Goal: Task Accomplishment & Management: Manage account settings

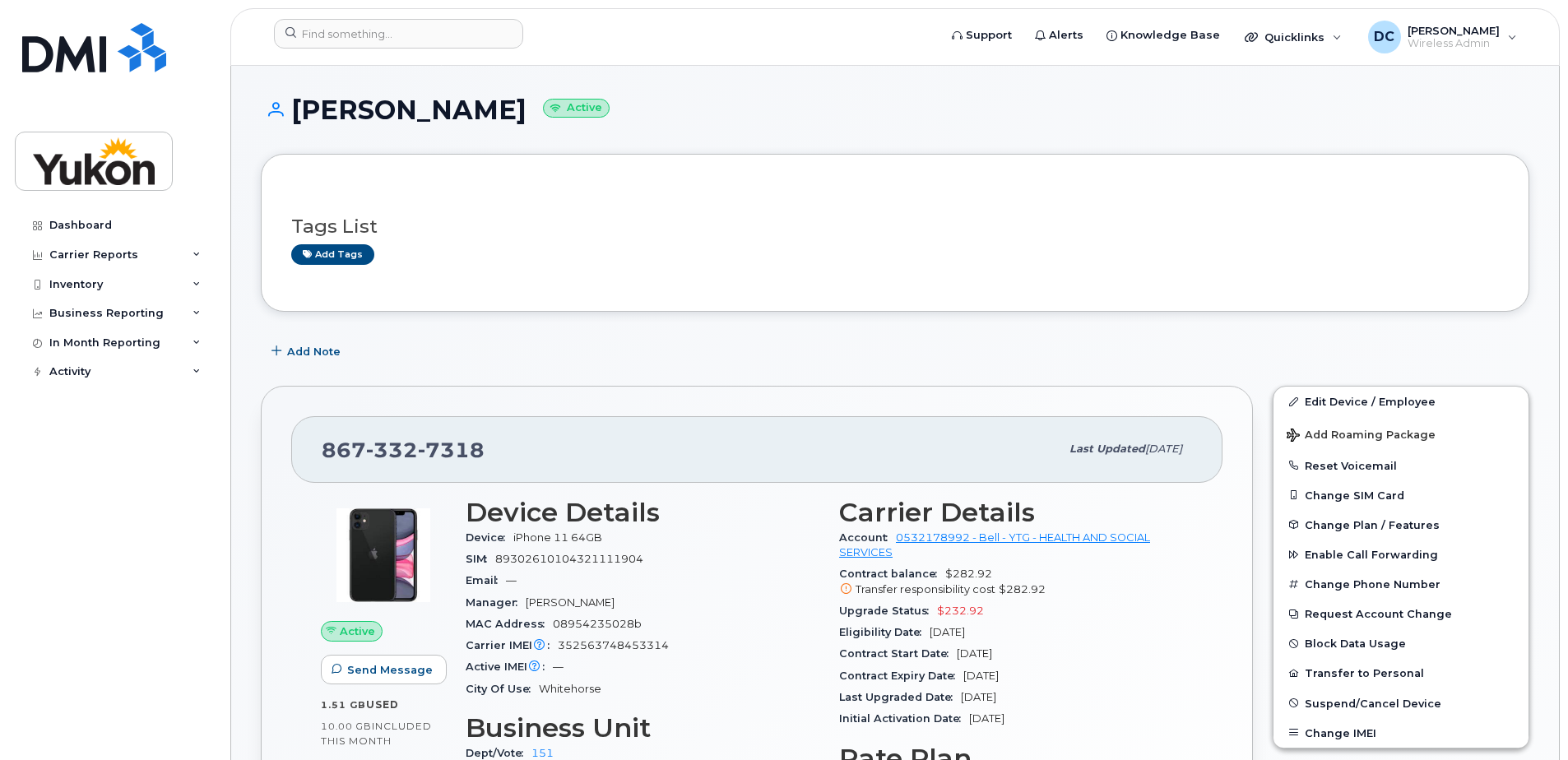
scroll to position [246, 0]
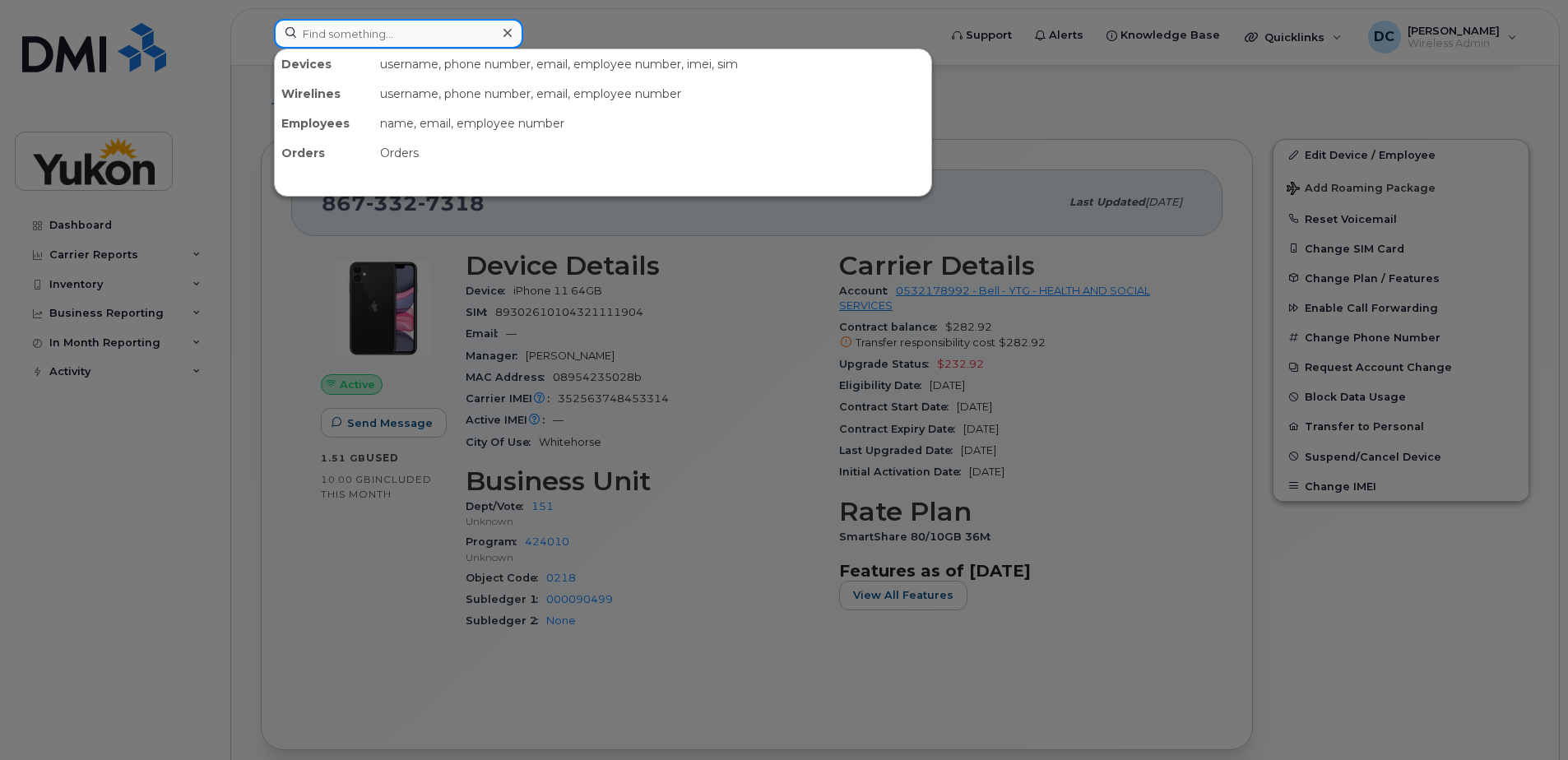
click at [365, 31] on input at bounding box center [398, 33] width 249 height 30
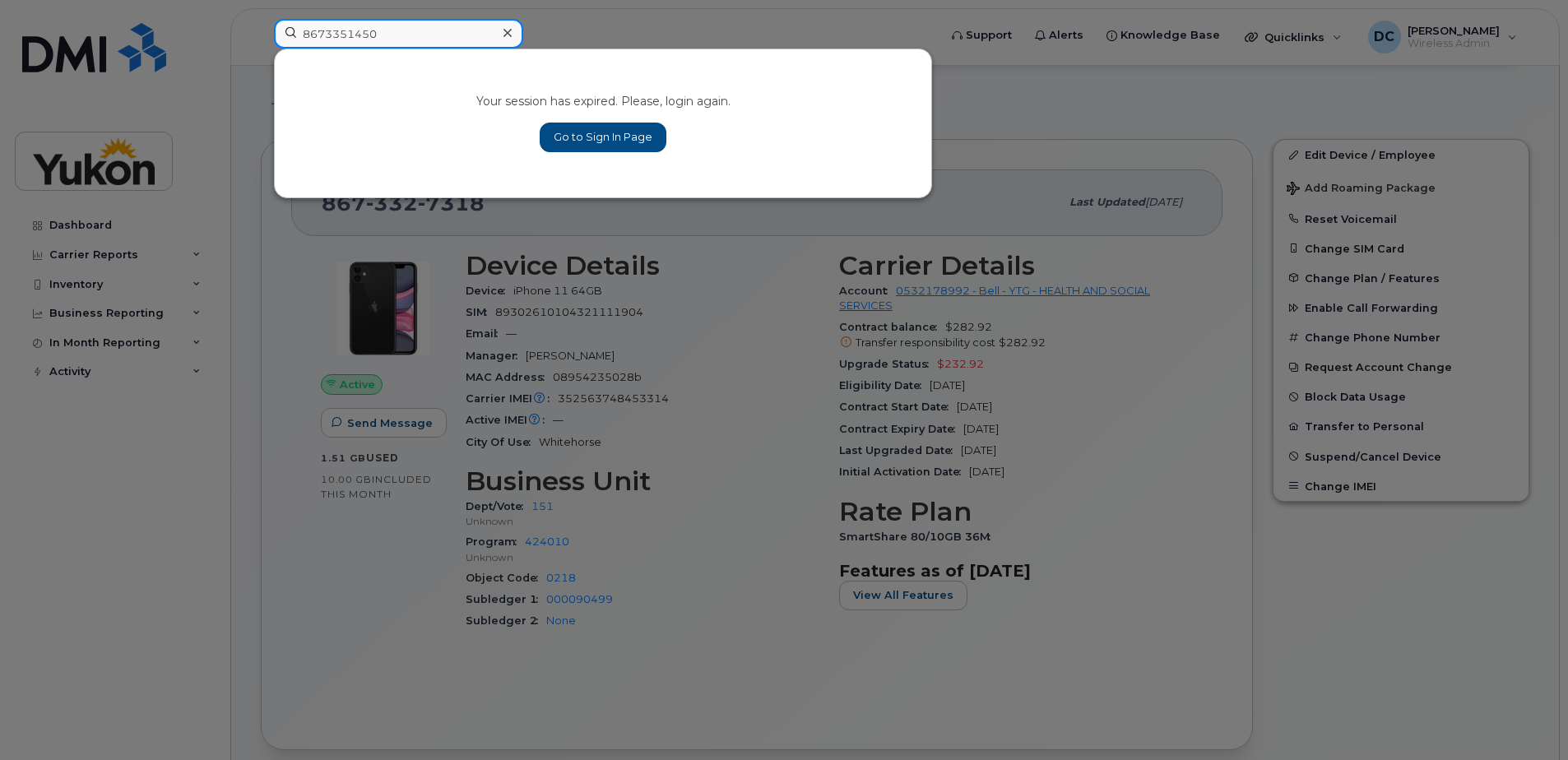
type input "8673351450"
click at [575, 136] on link "Go to Sign In Page" at bounding box center [603, 137] width 127 height 30
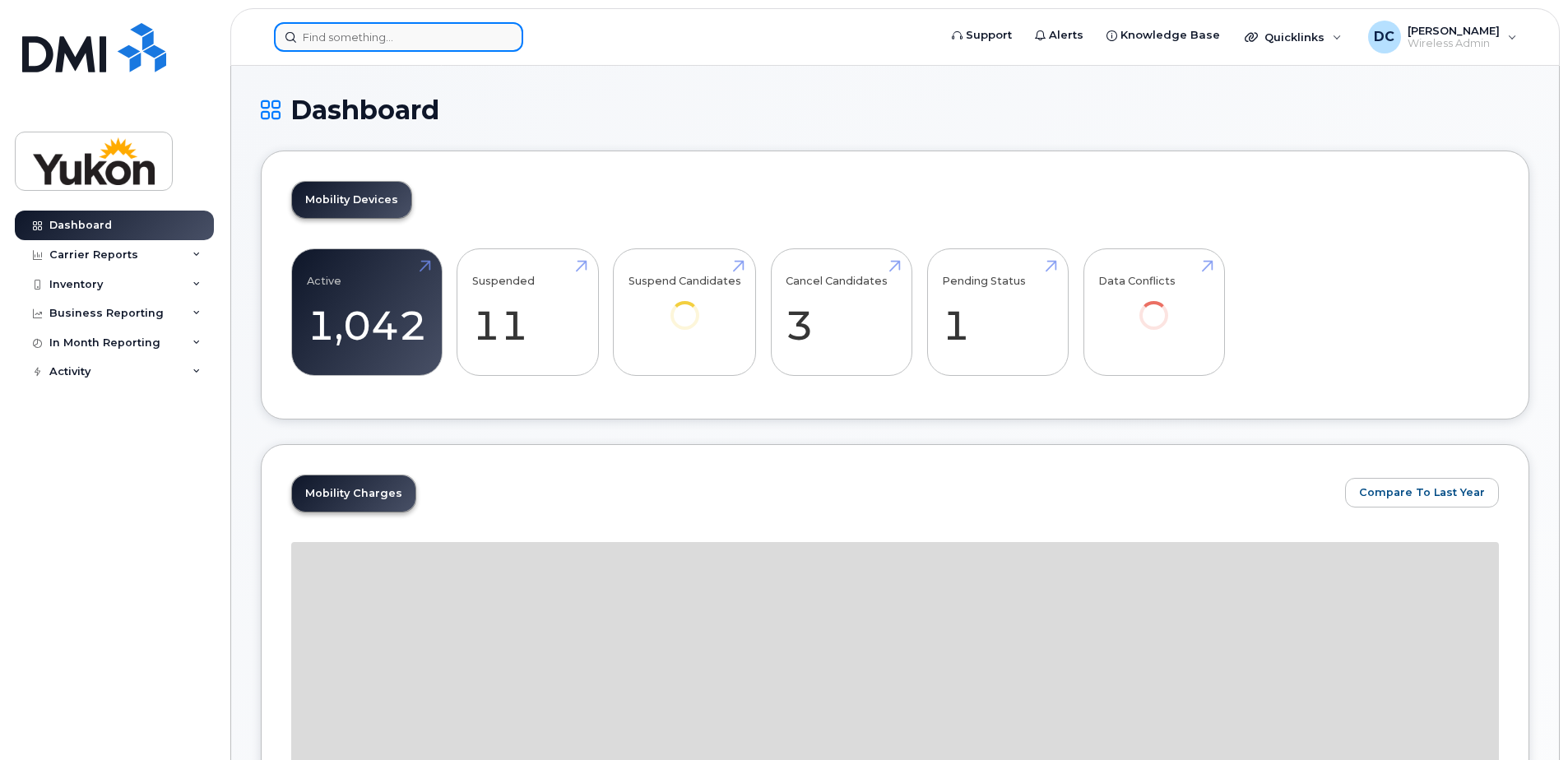
click at [378, 40] on input at bounding box center [398, 36] width 249 height 30
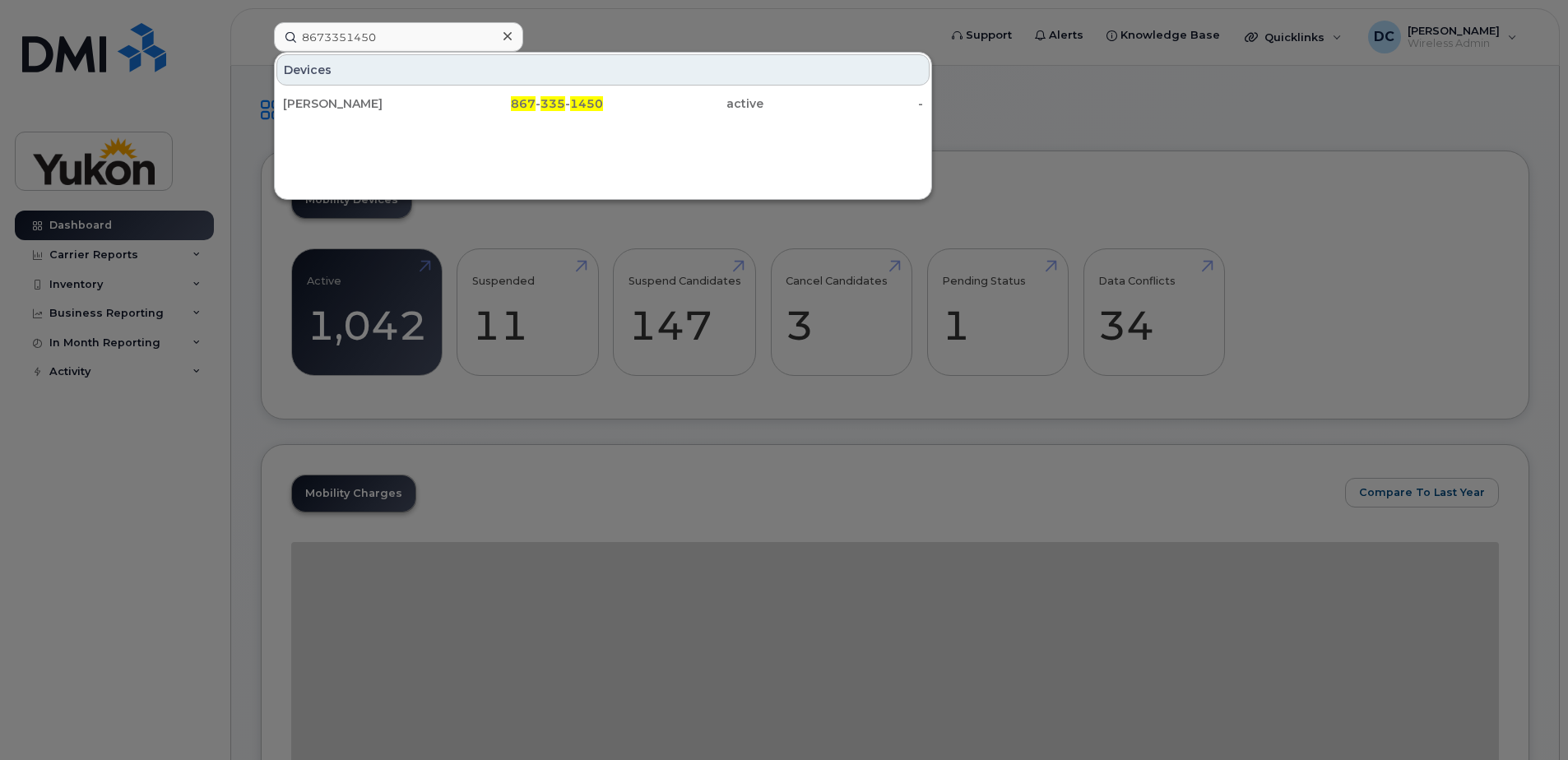
click at [641, 577] on div at bounding box center [784, 380] width 1568 height 760
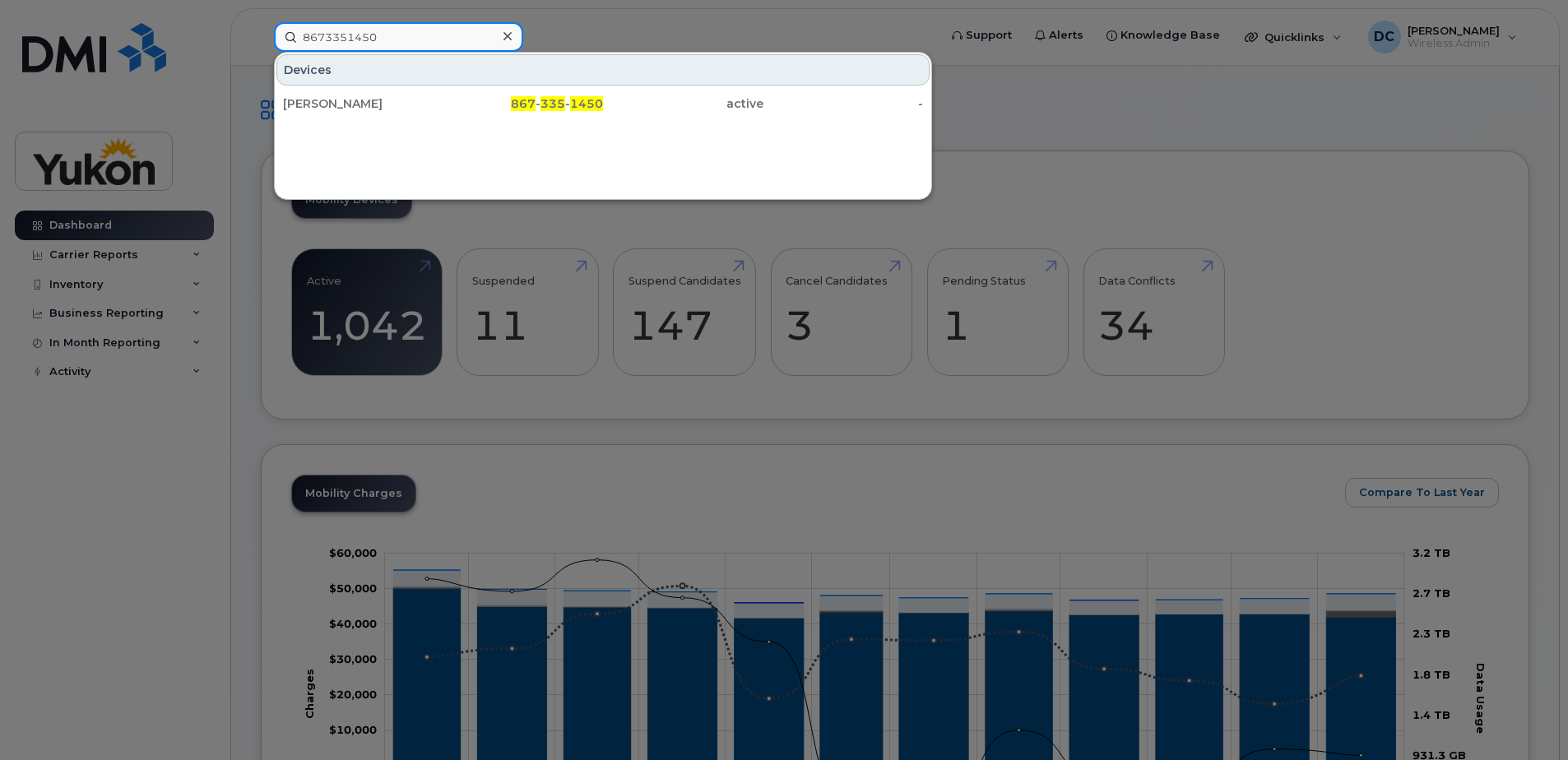
click at [400, 30] on input "8673351450" at bounding box center [398, 36] width 249 height 30
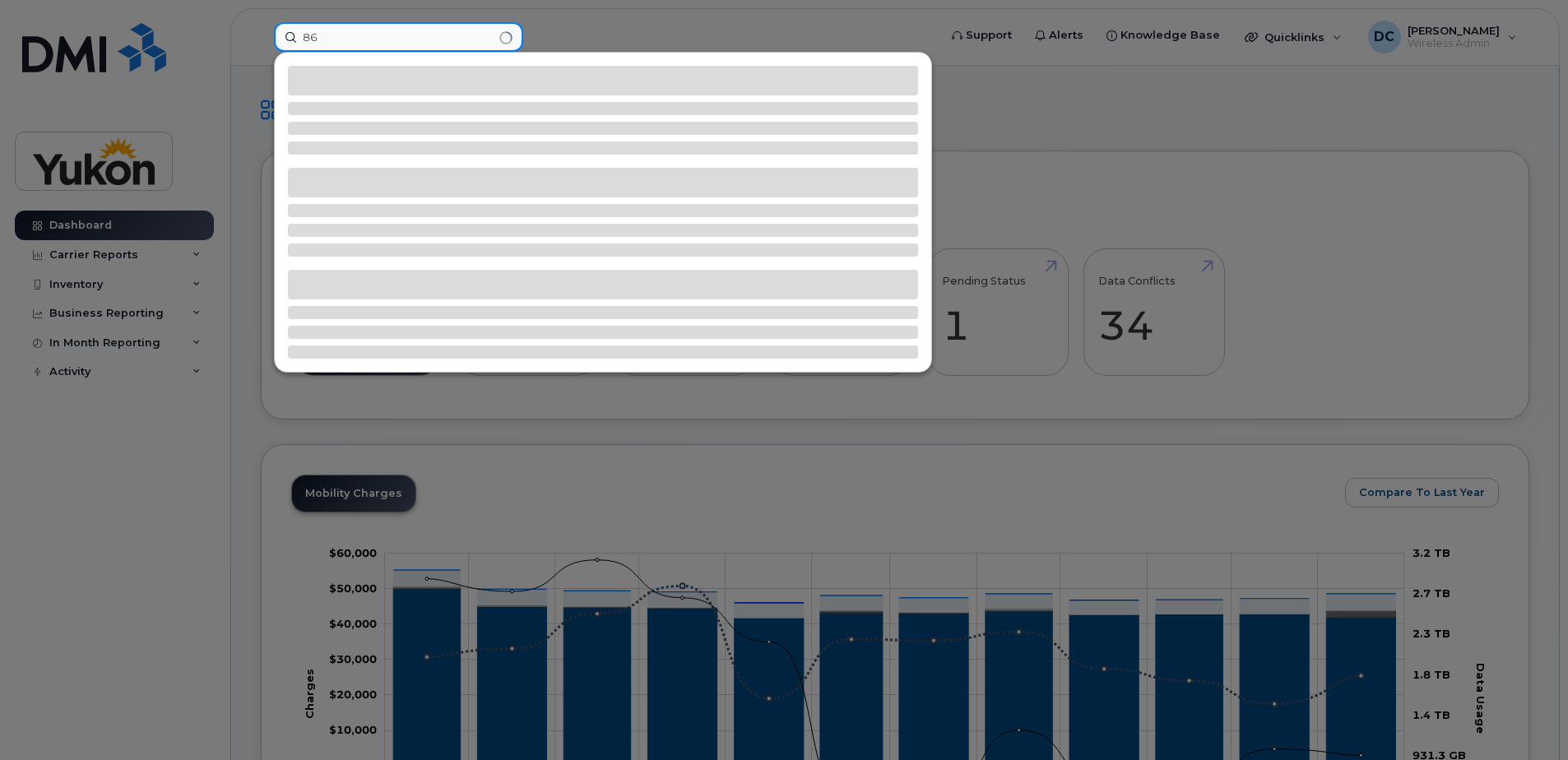
type input "8"
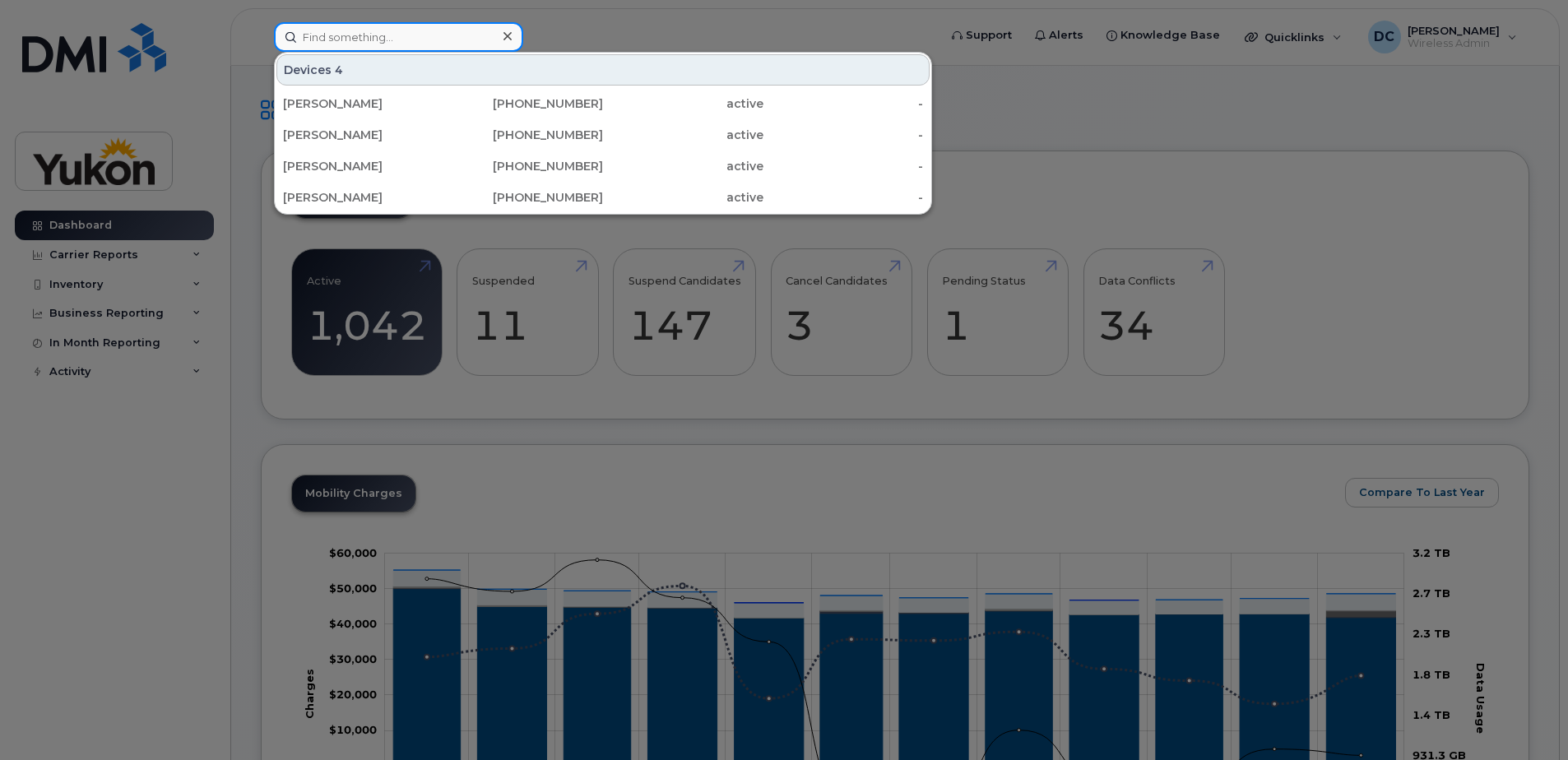
paste input "332-2912"
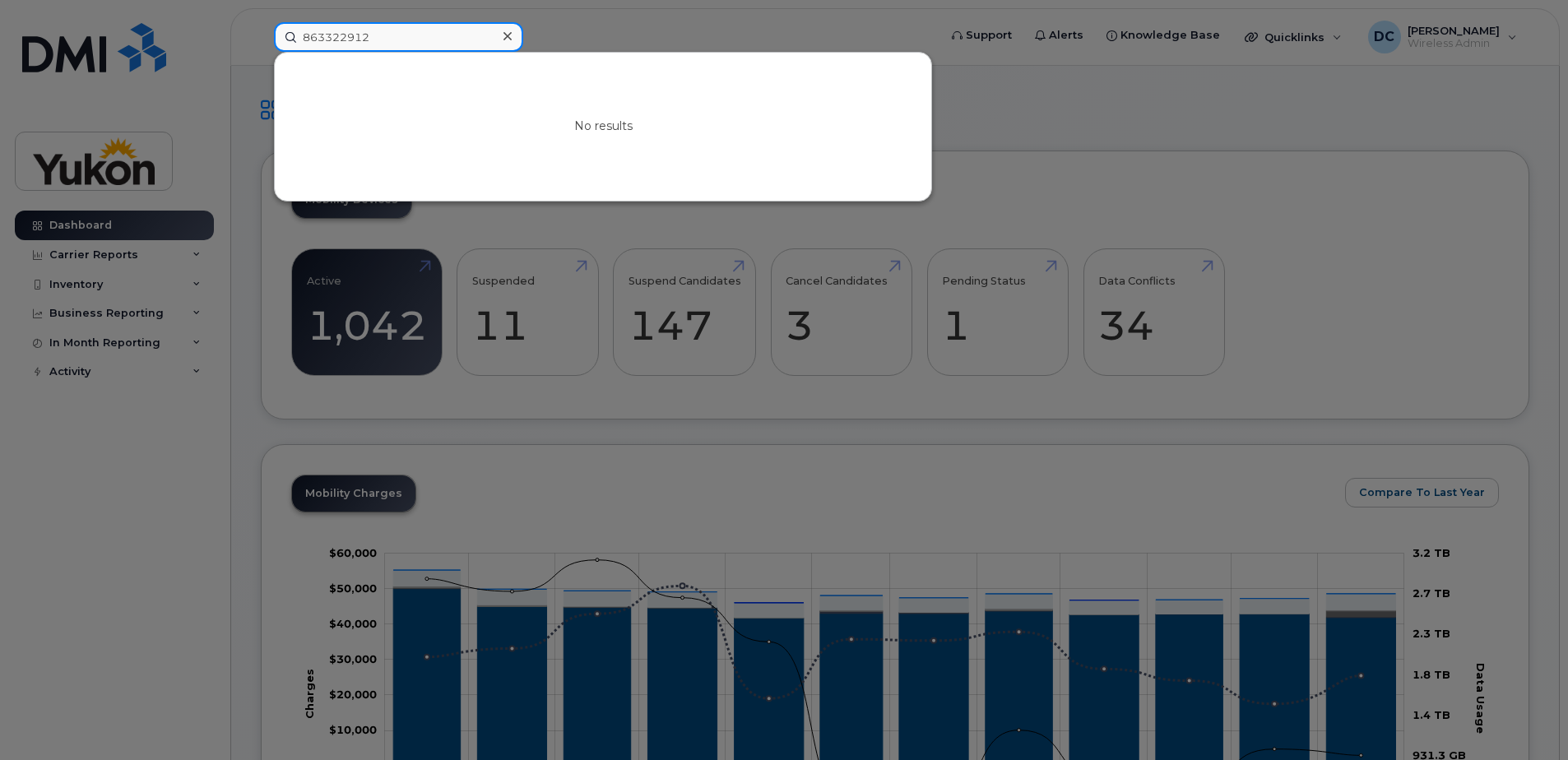
type input "8673322912"
drag, startPoint x: 400, startPoint y: 30, endPoint x: 237, endPoint y: 40, distance: 163.3
click at [261, 40] on div "8673322912 No results" at bounding box center [600, 36] width 679 height 30
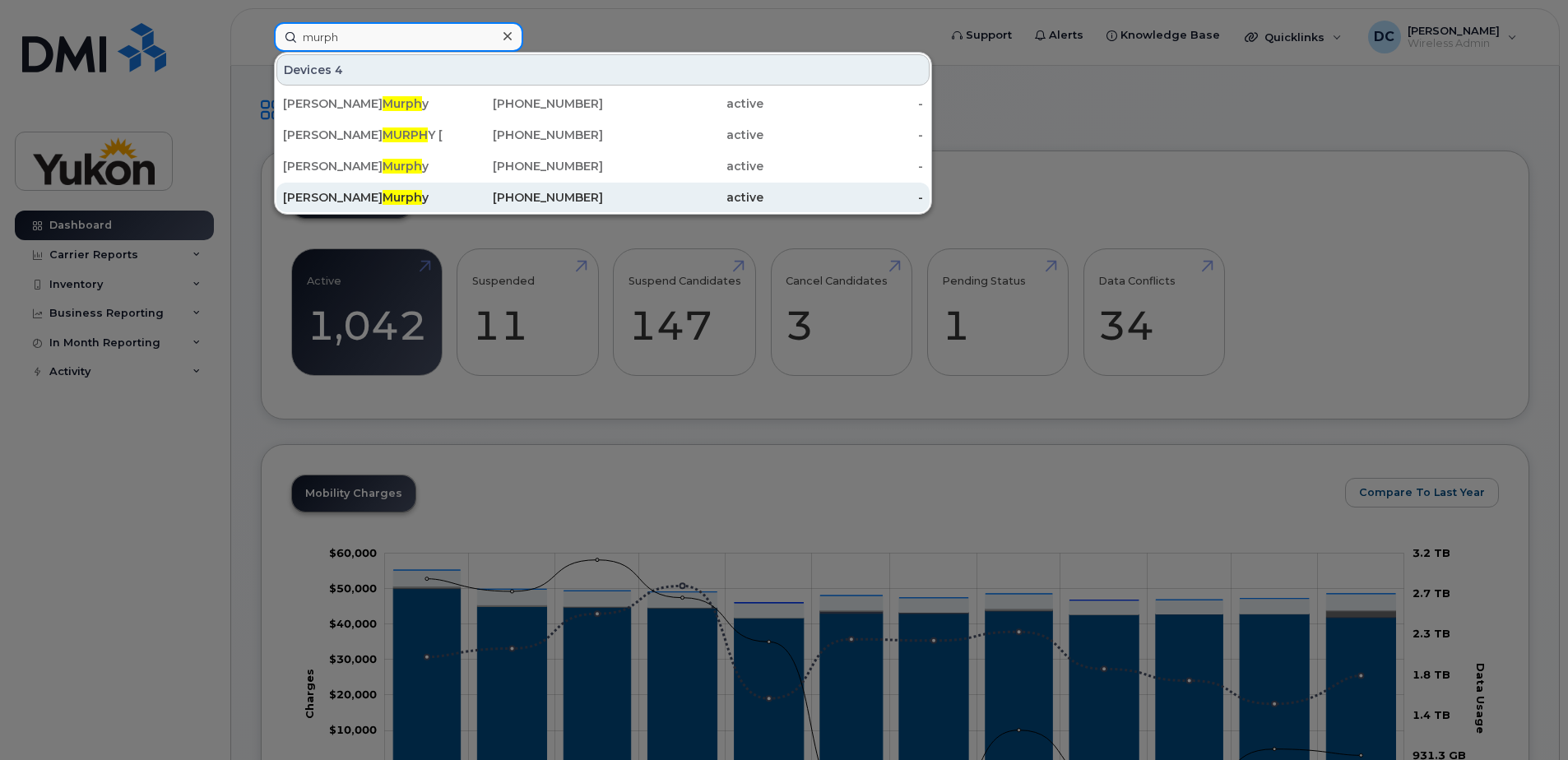
type input "murph"
click at [335, 200] on div "Danielle Murph y" at bounding box center [363, 197] width 160 height 16
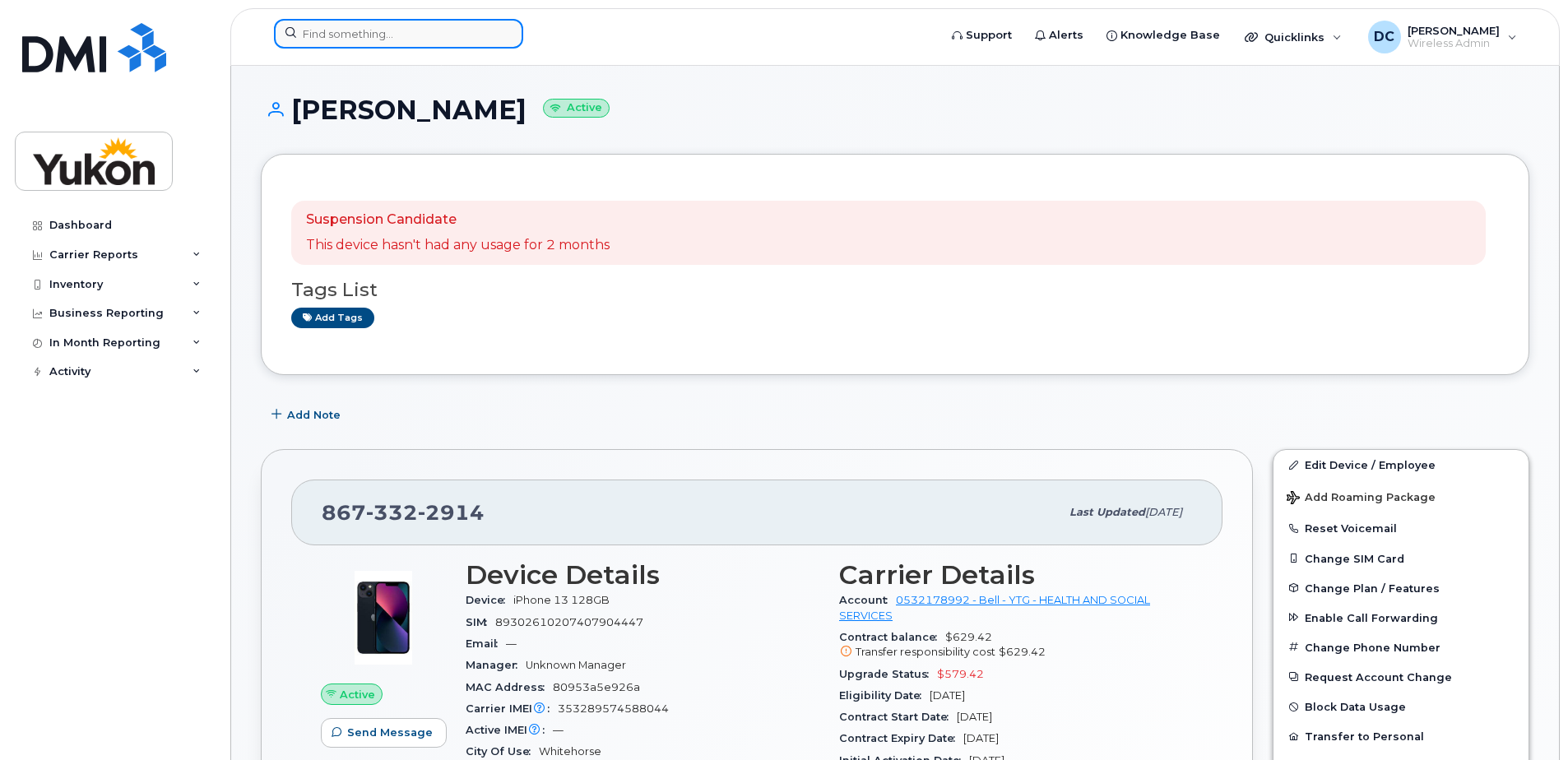
click at [399, 30] on input at bounding box center [398, 33] width 249 height 30
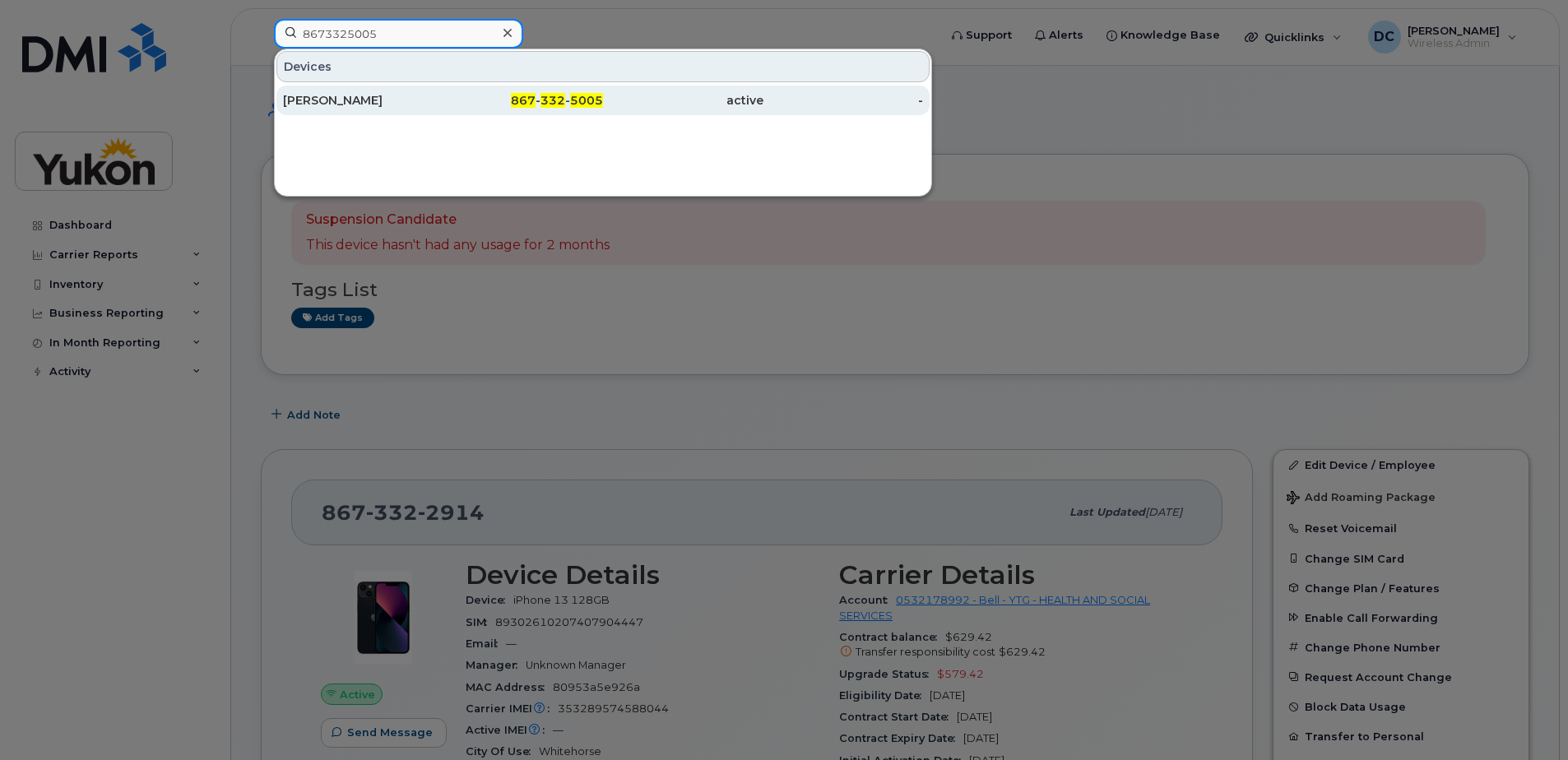
type input "8673325005"
click at [327, 103] on div "[PERSON_NAME]" at bounding box center [363, 100] width 160 height 16
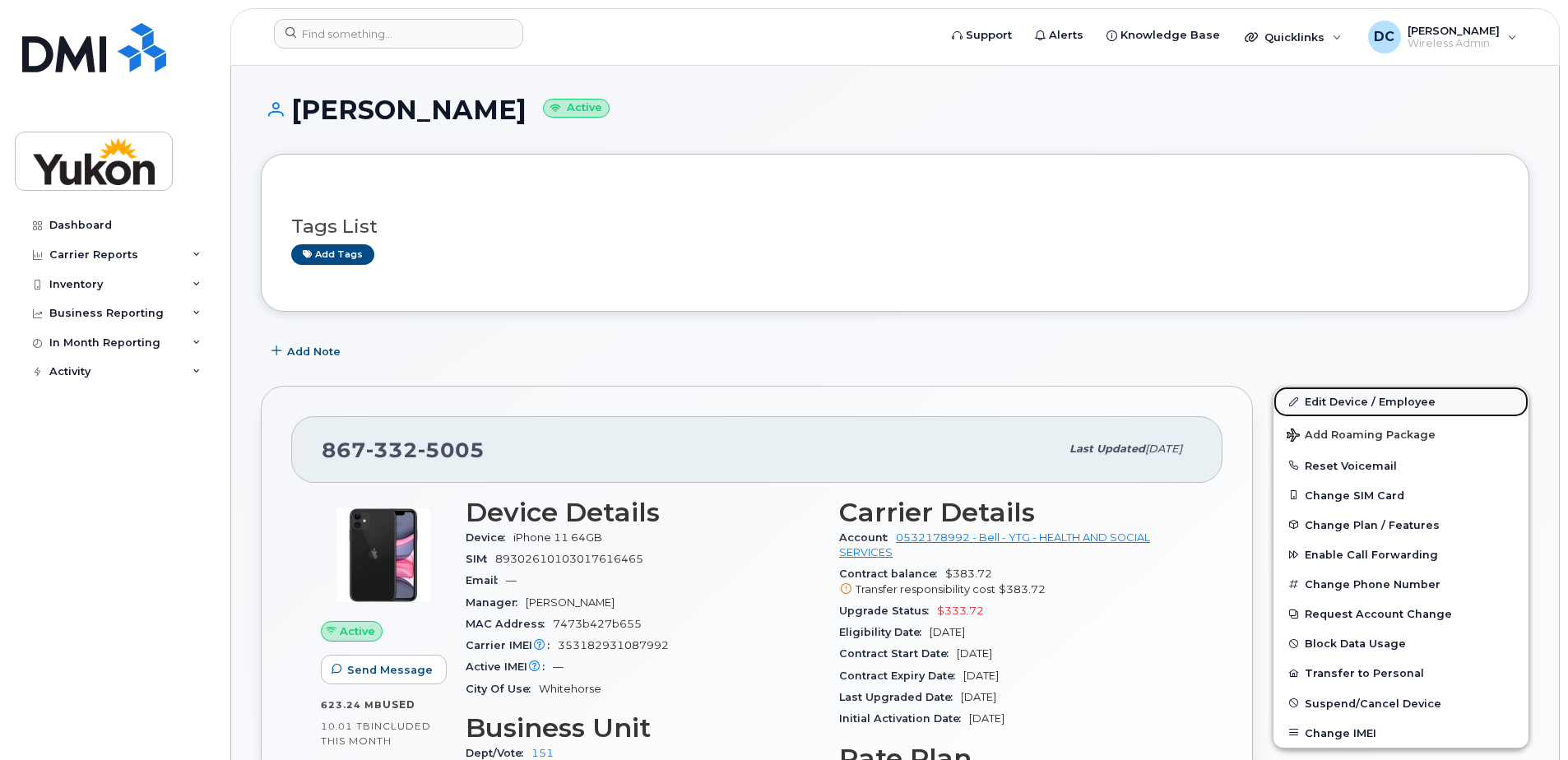
click at [1360, 398] on link "Edit Device / Employee" at bounding box center [1401, 401] width 255 height 30
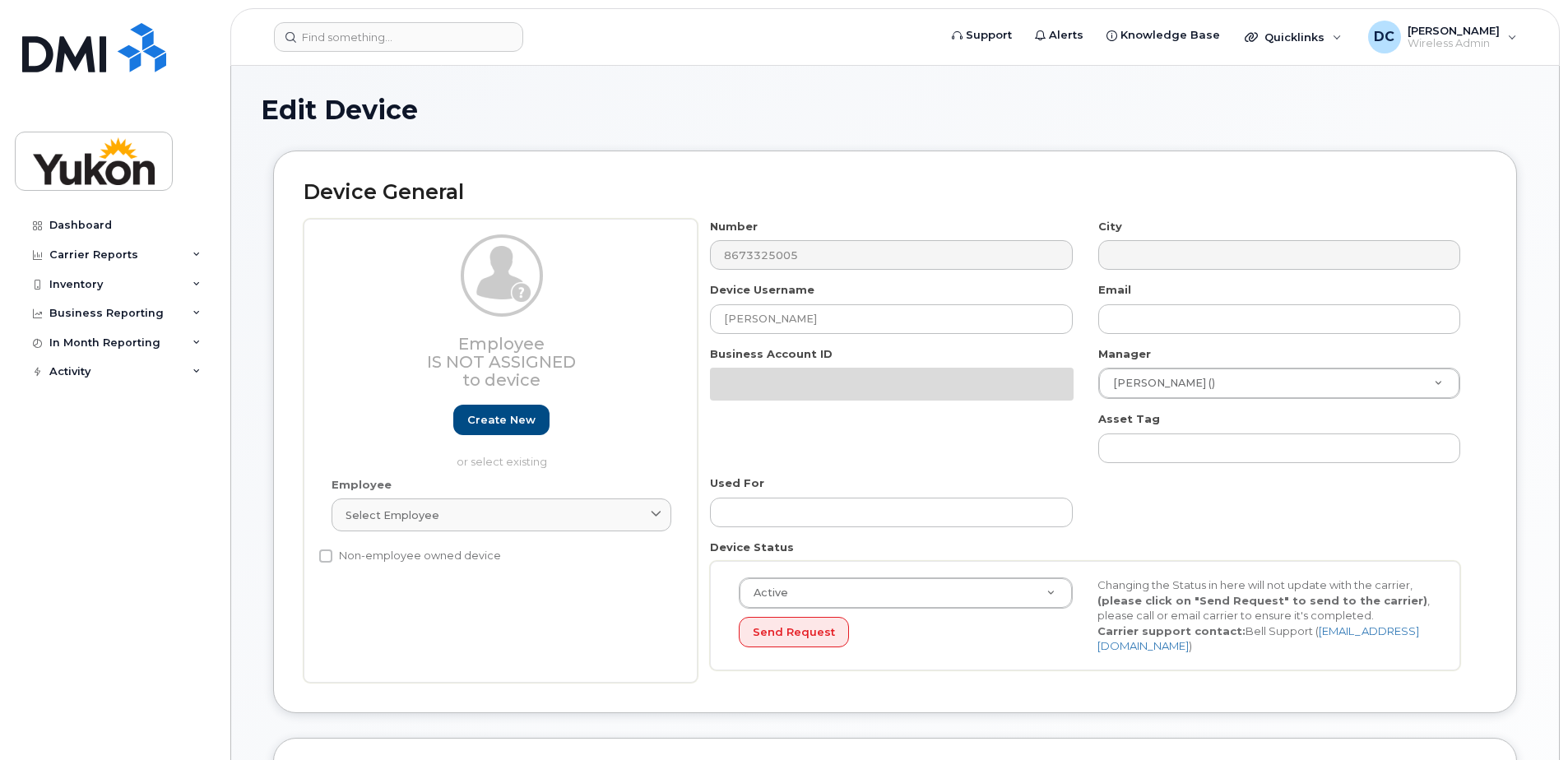
select select "33497702"
select select "33497282"
select select "33507478"
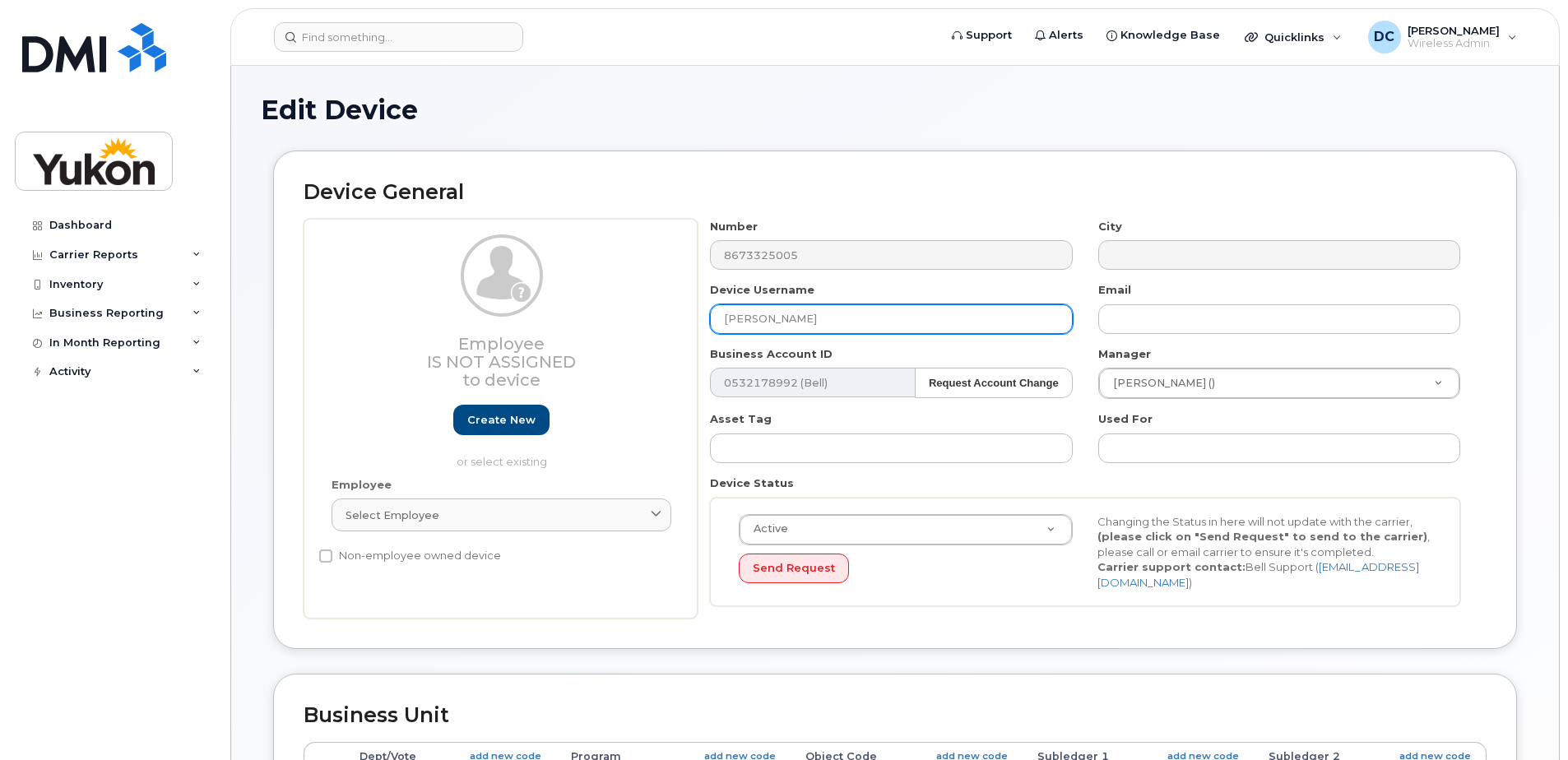
click at [841, 324] on input "[PERSON_NAME]" at bounding box center [890, 319] width 362 height 30
type input "C"
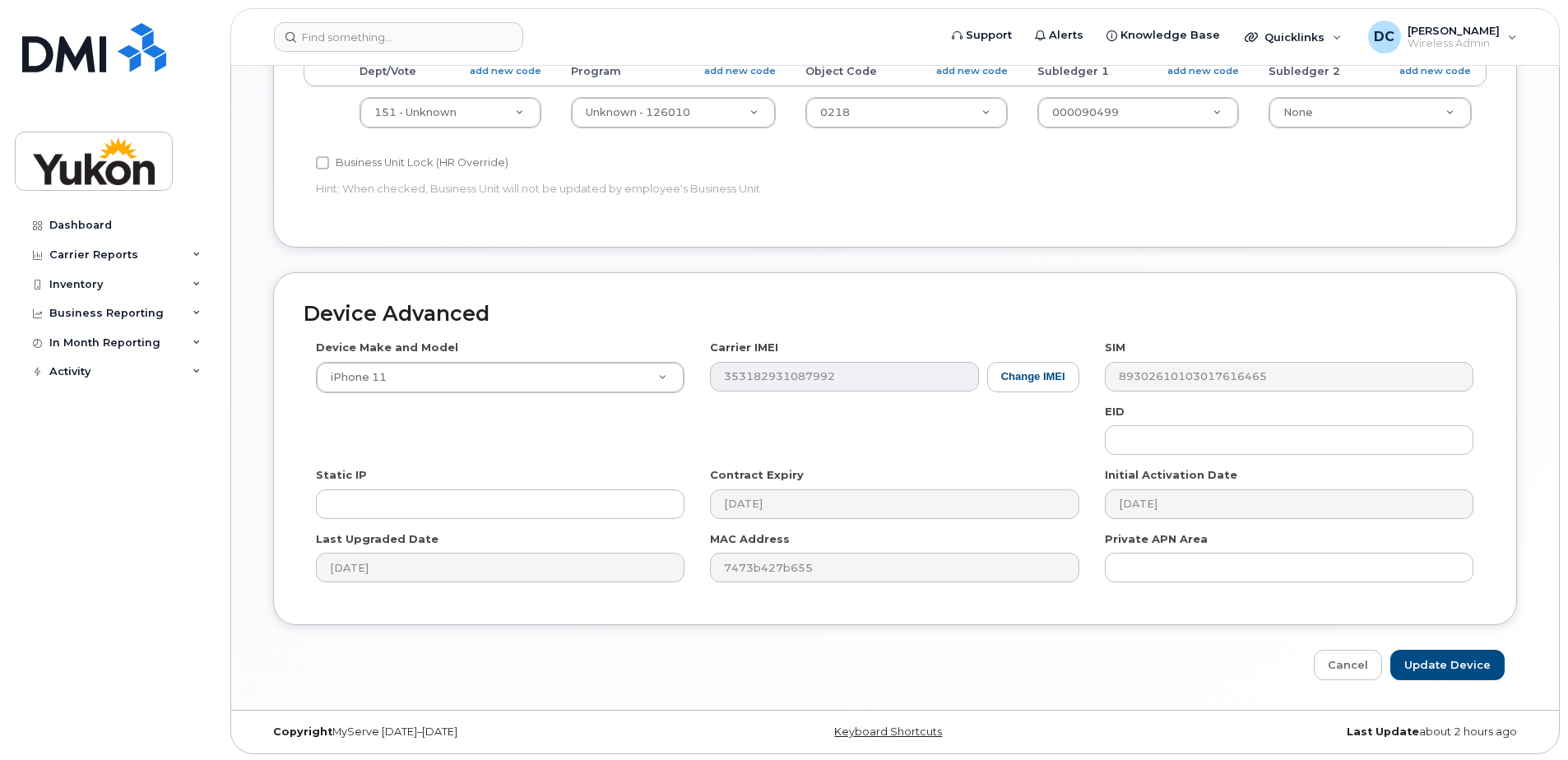
scroll to position [687, 0]
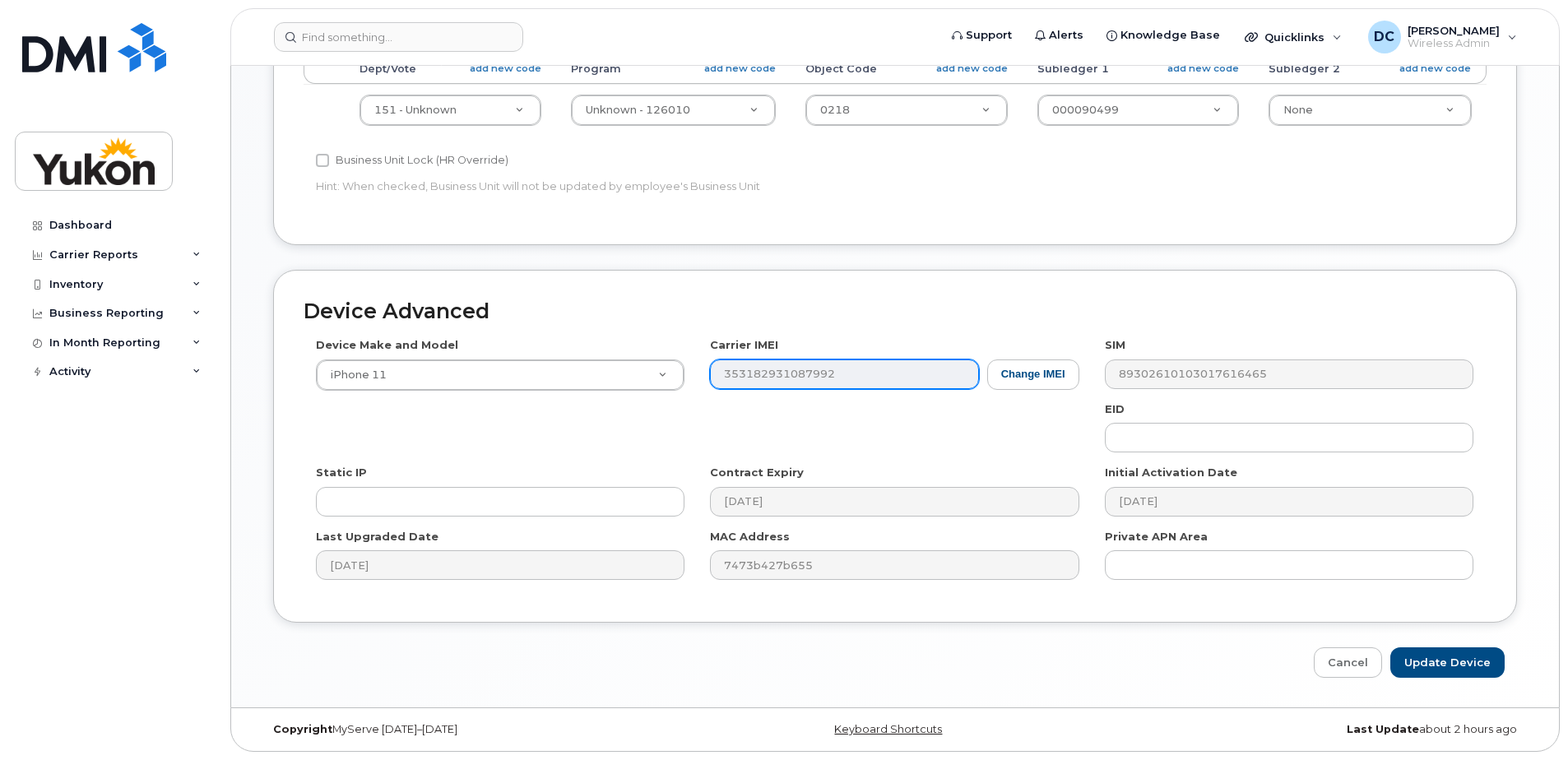
type input "[PERSON_NAME]"
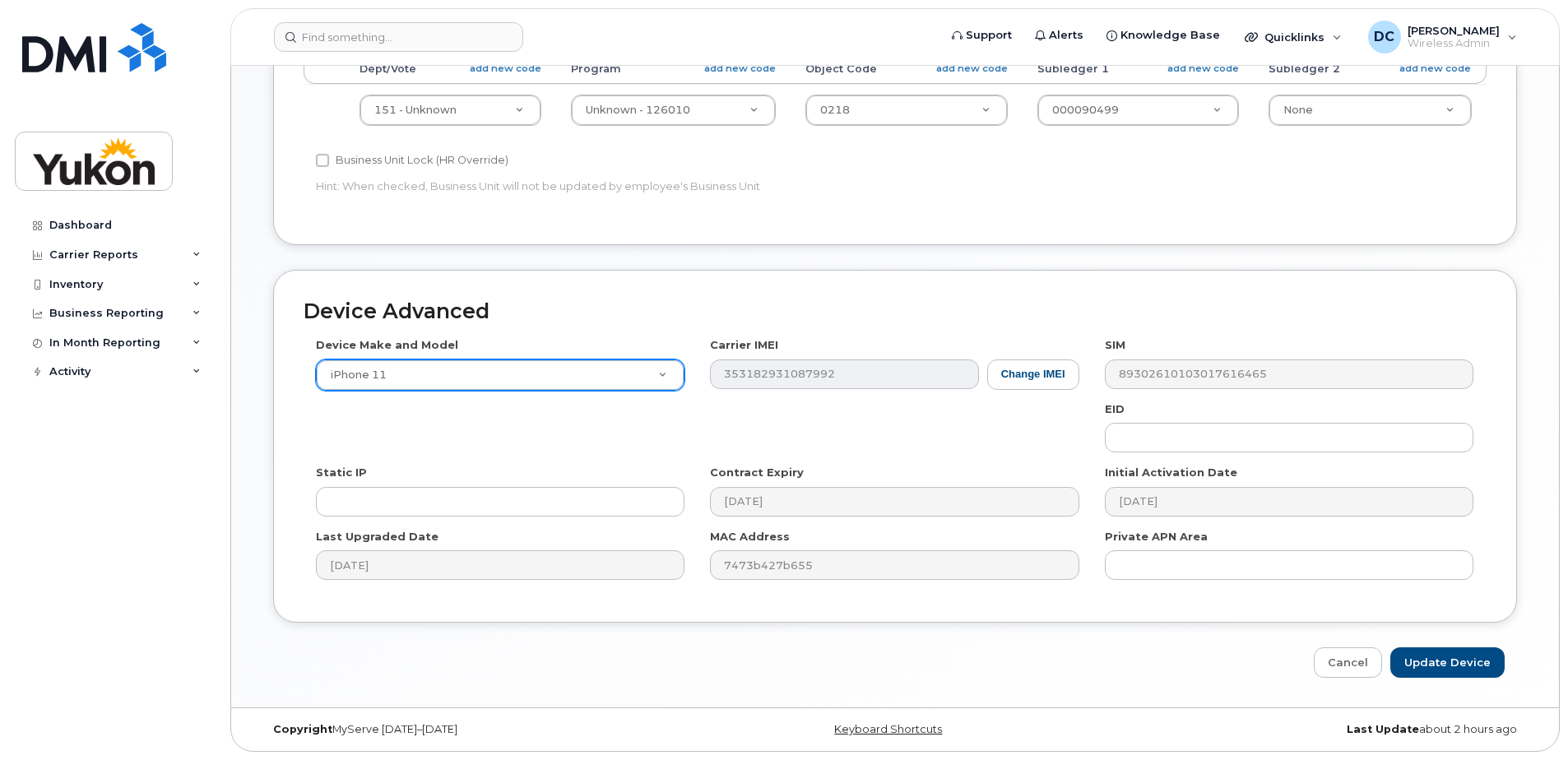
click at [679, 375] on div "Device Make and Model iPhone 11 Android TCL 502 Watch Apple Watch S9 41mm Andro…" at bounding box center [895, 465] width 1183 height 255
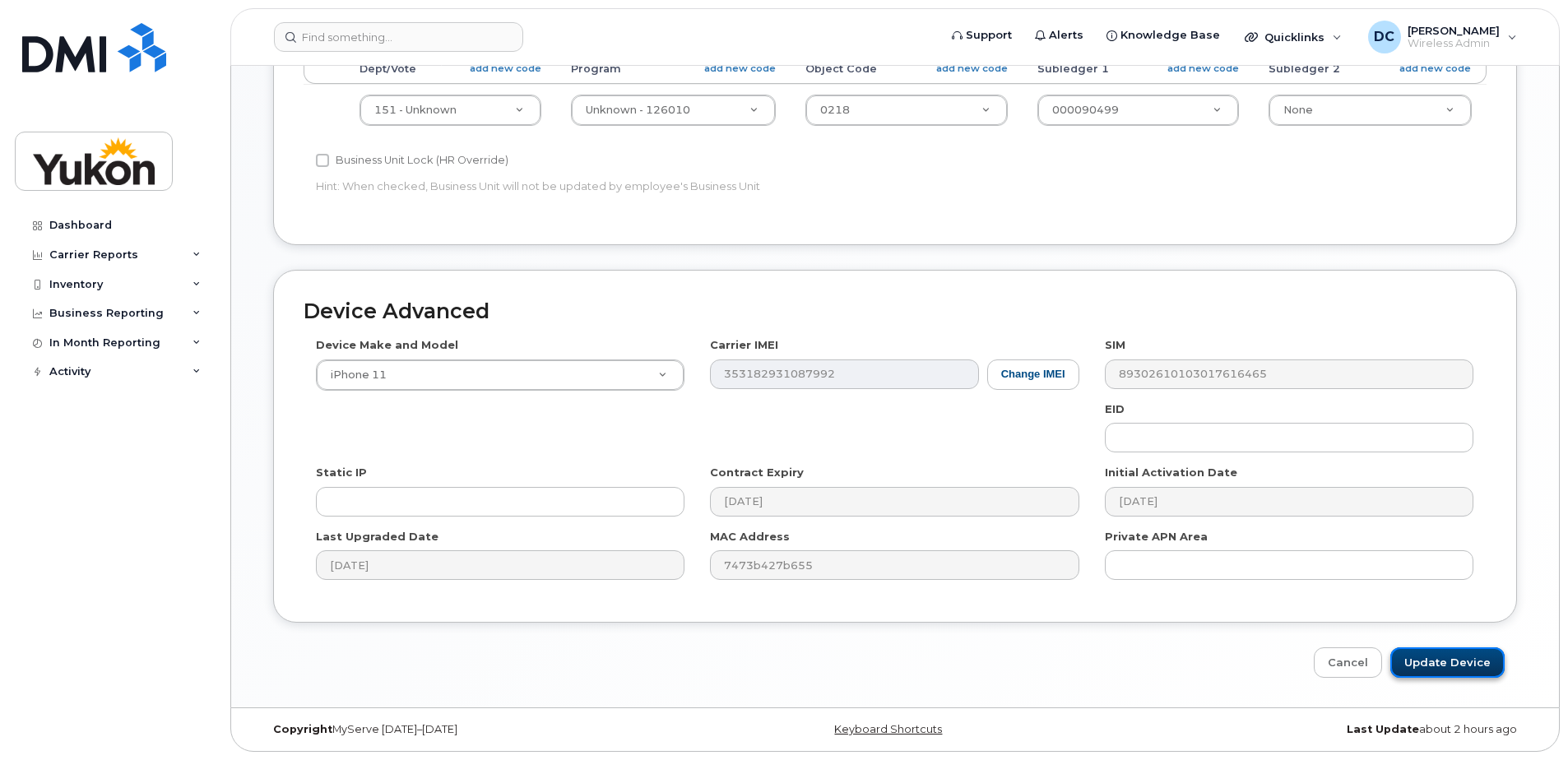
click at [1452, 670] on input "Update Device" at bounding box center [1446, 662] width 114 height 30
type input "Saving..."
